Goal: Download file/media

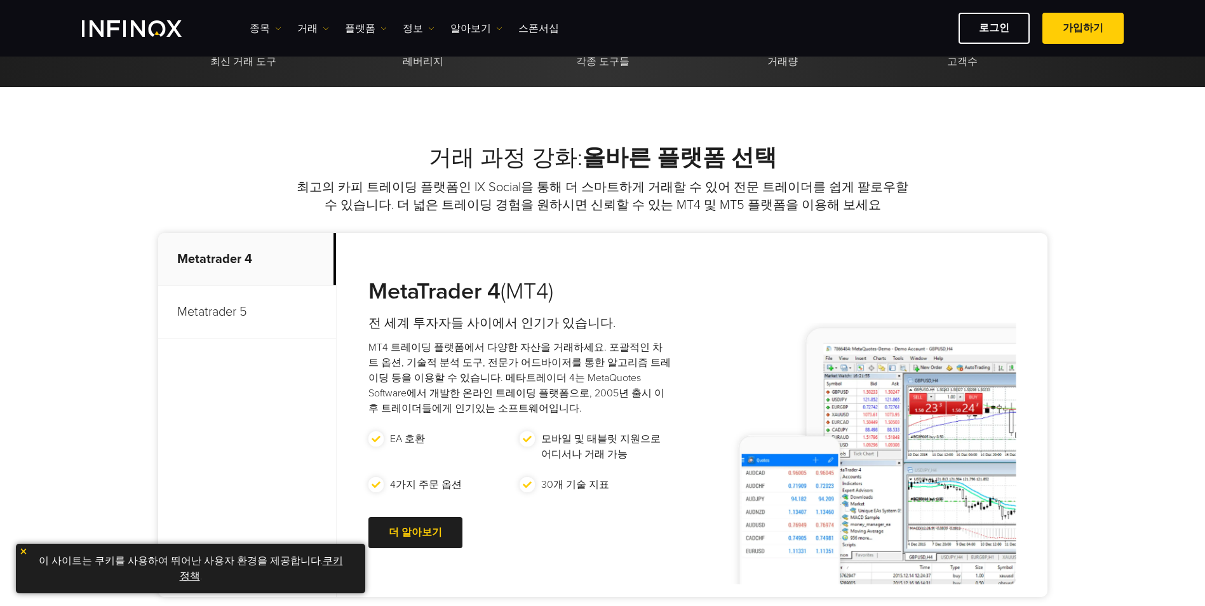
scroll to position [445, 0]
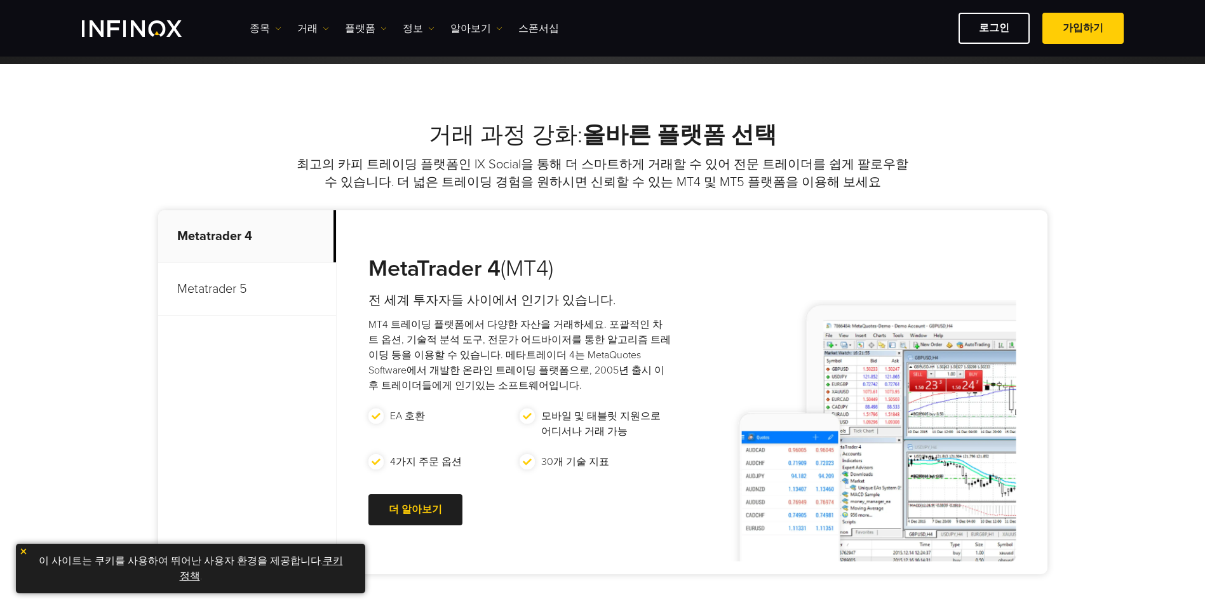
click at [218, 290] on p "Metatrader 5" at bounding box center [247, 289] width 178 height 53
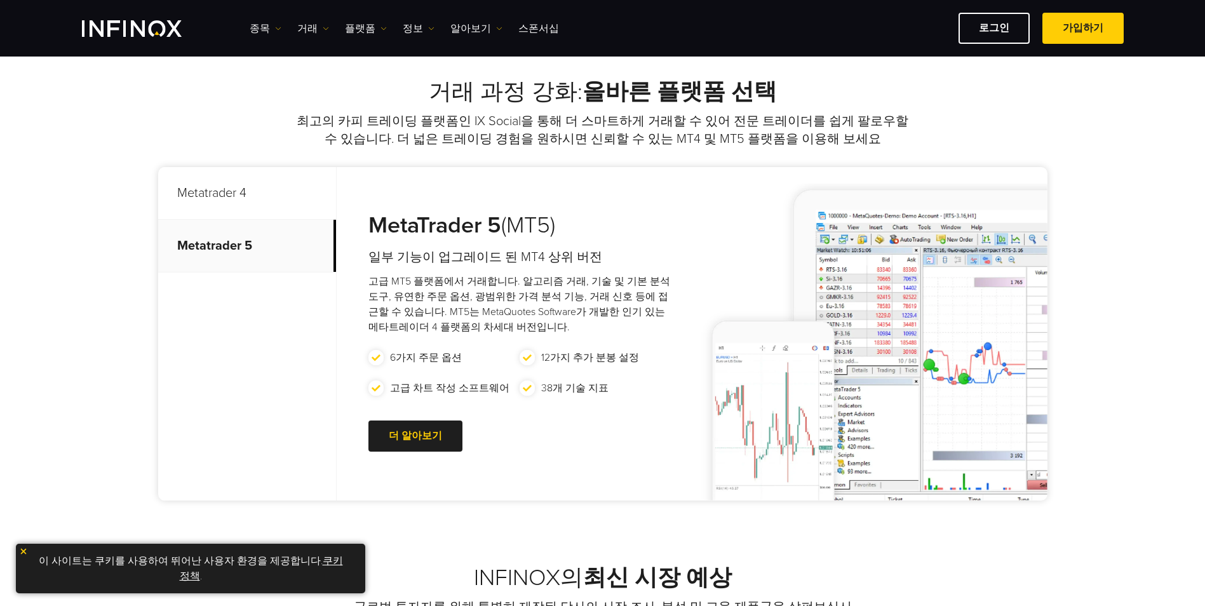
scroll to position [508, 0]
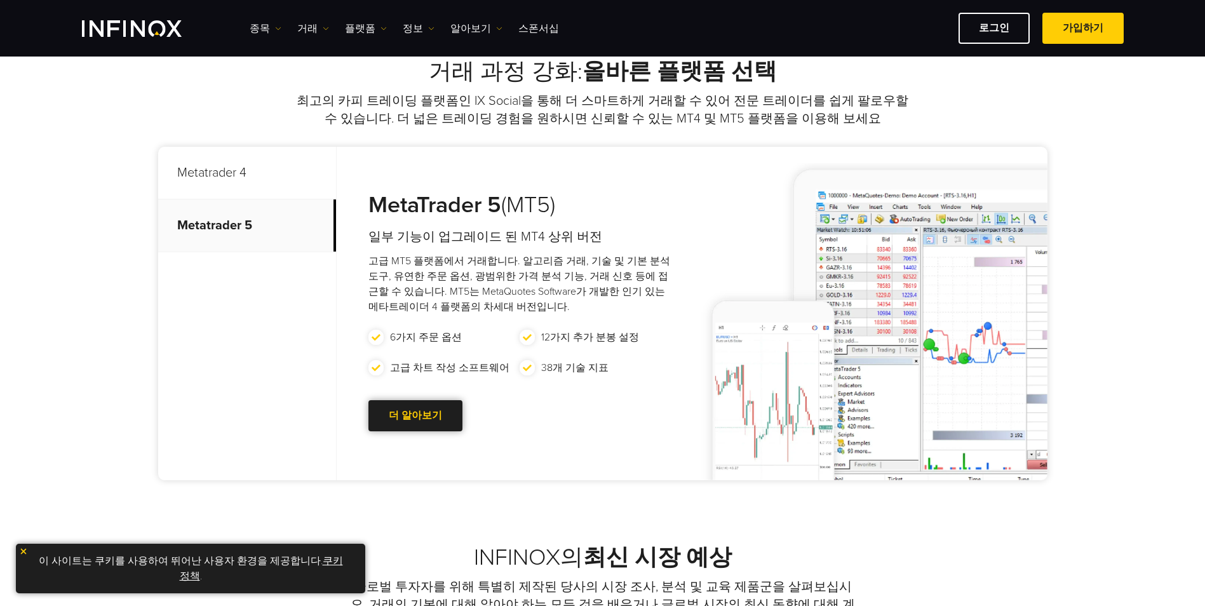
click at [416, 416] on div at bounding box center [416, 416] width 0 height 0
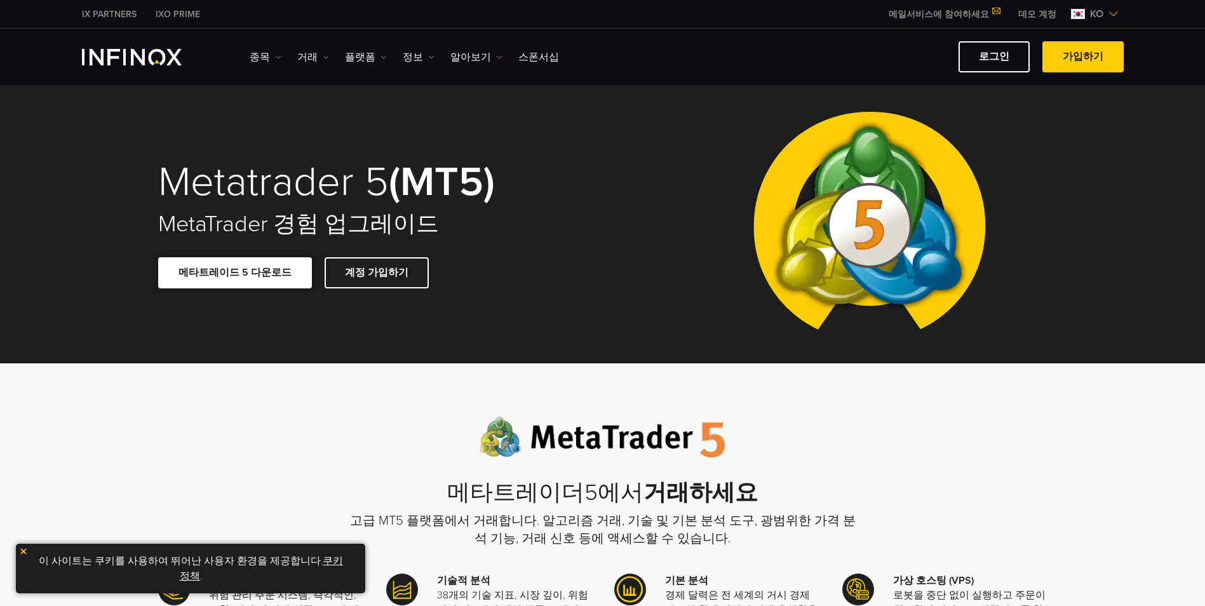
click at [231, 266] on link "메타트레이드 5 다운로드" at bounding box center [235, 272] width 154 height 31
click at [632, 281] on div "Metatrader 5 (MT5) MetaTrader 경험 업그레이드 메타트레이드 5 다운로드 계정 가입하기" at bounding box center [603, 224] width 915 height 278
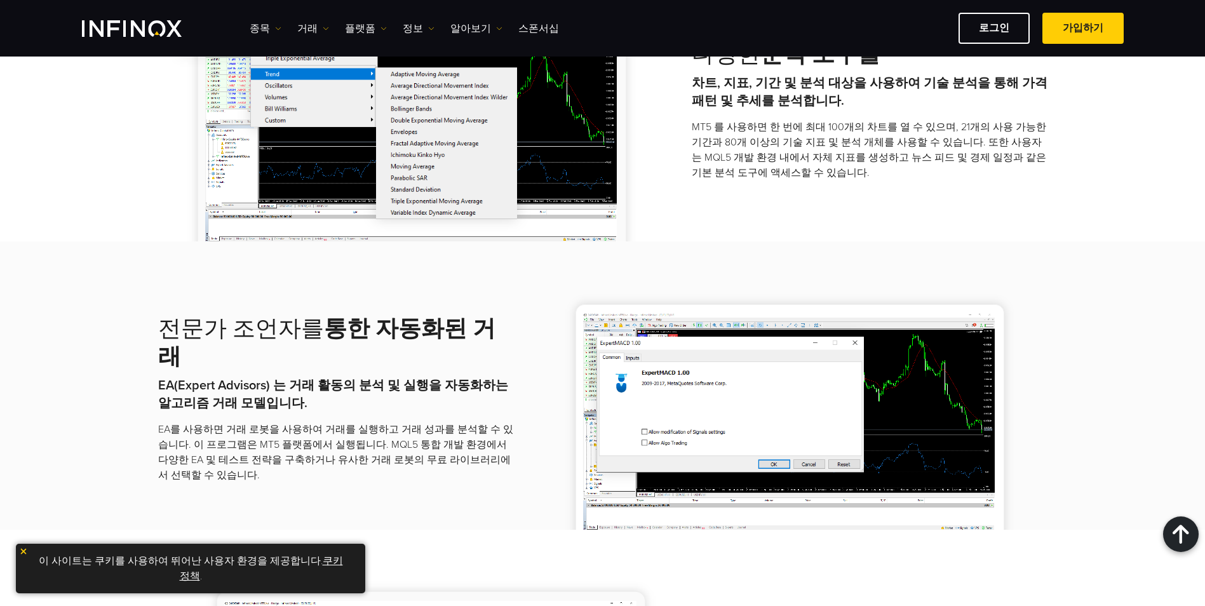
scroll to position [1334, 0]
